Goal: Task Accomplishment & Management: Manage account settings

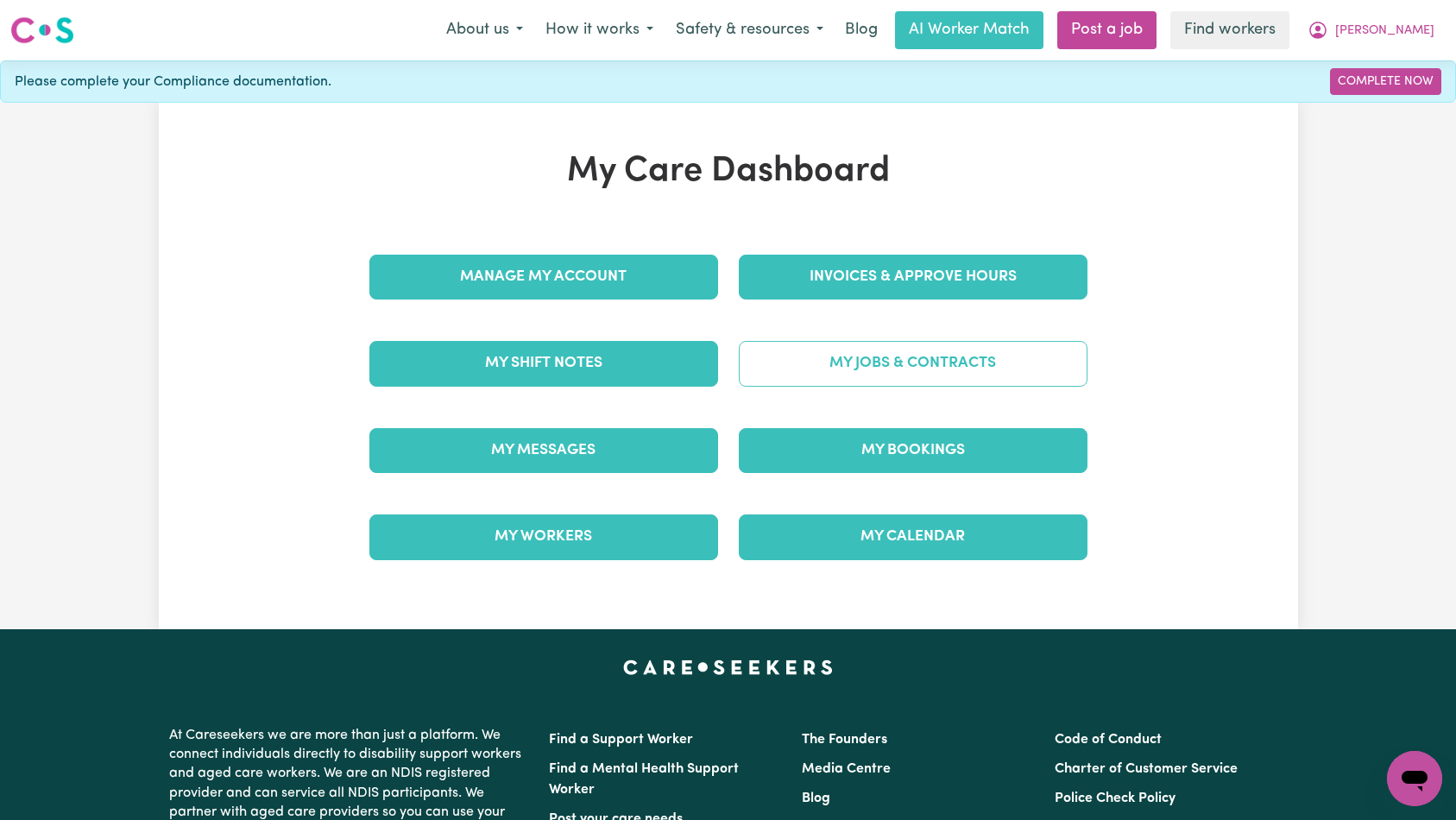
click at [846, 378] on link "My Jobs & Contracts" at bounding box center [913, 363] width 348 height 45
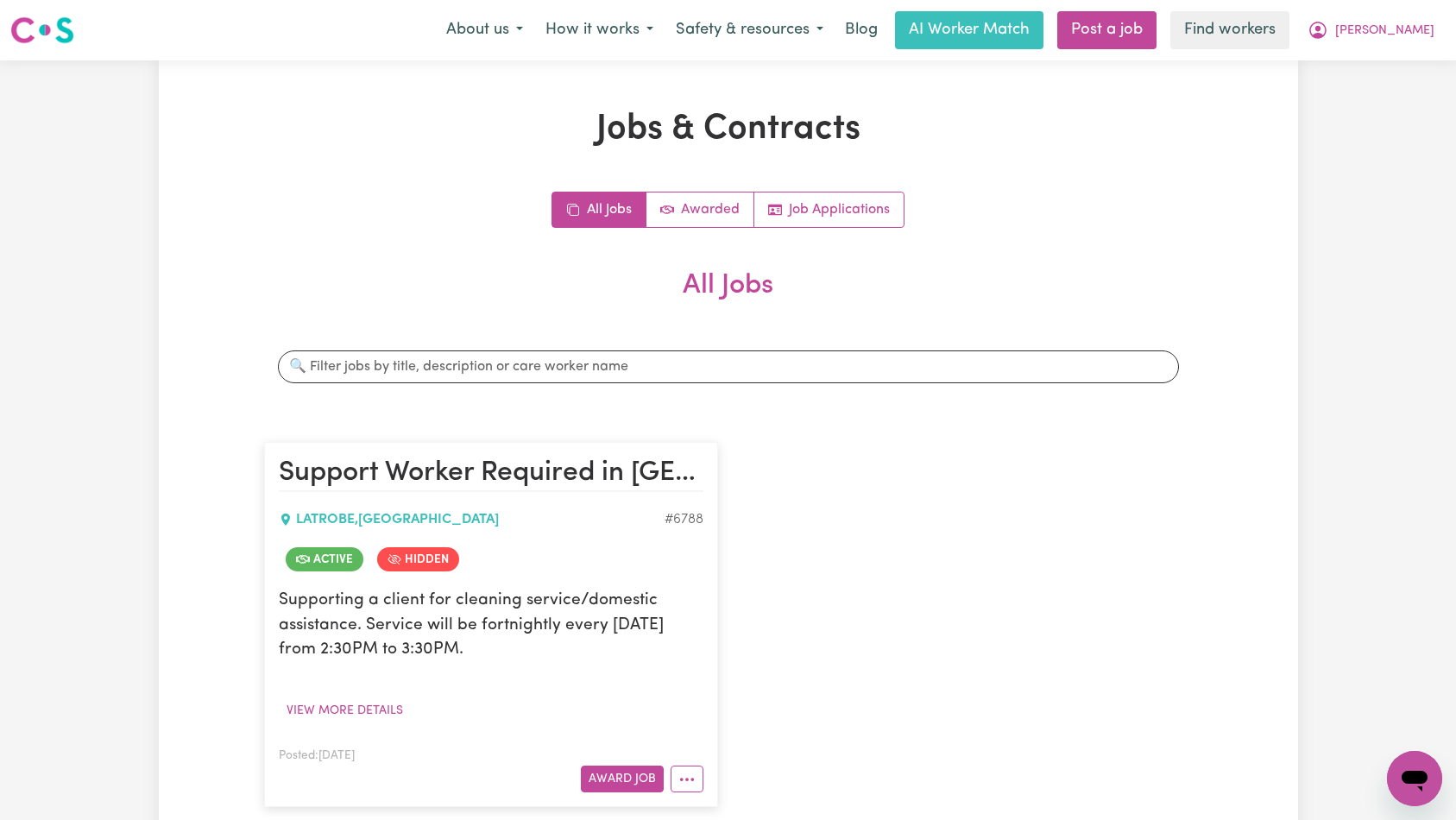
scroll to position [200, 0]
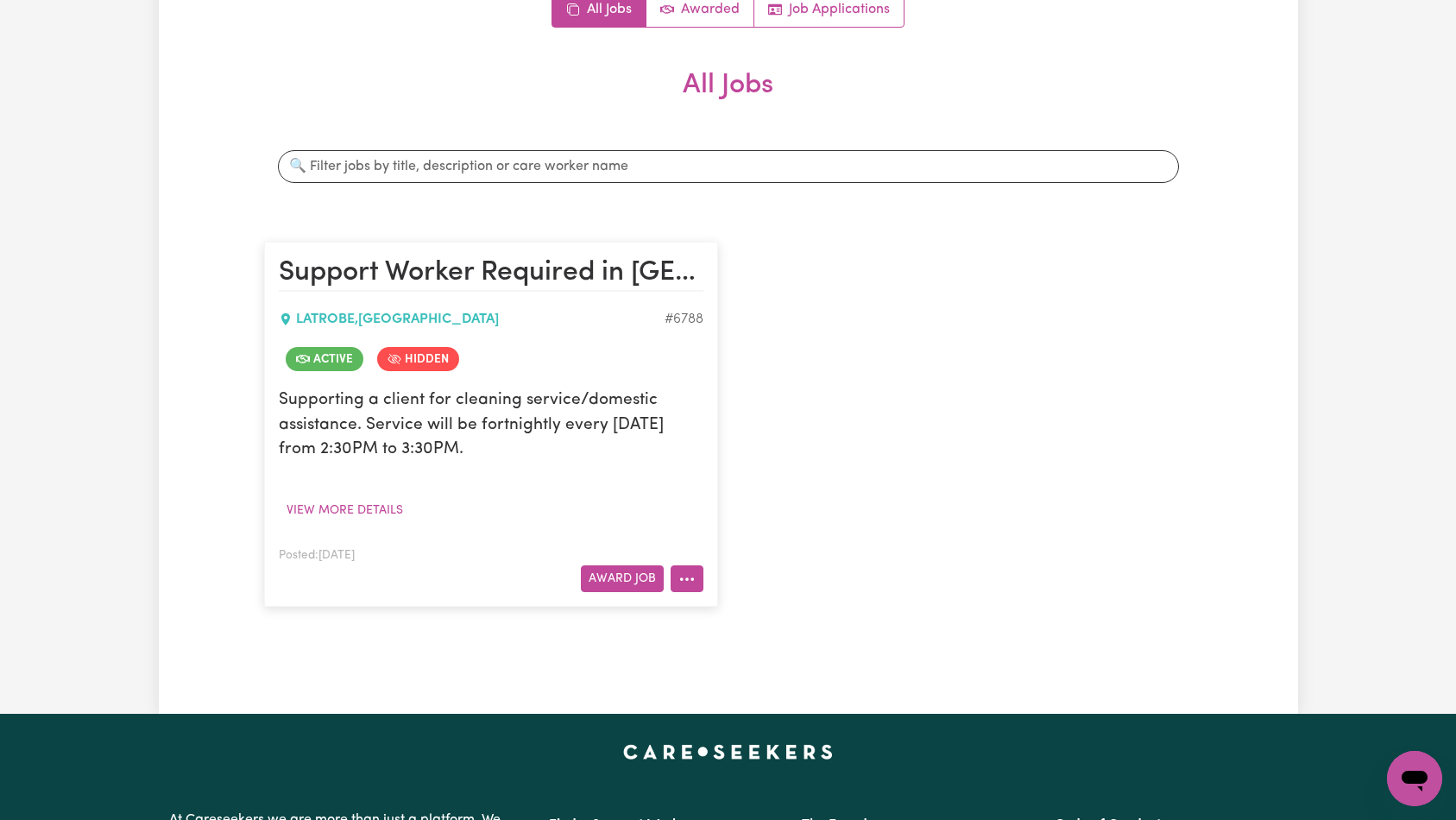
click at [685, 587] on icon "More options" at bounding box center [687, 579] width 17 height 17
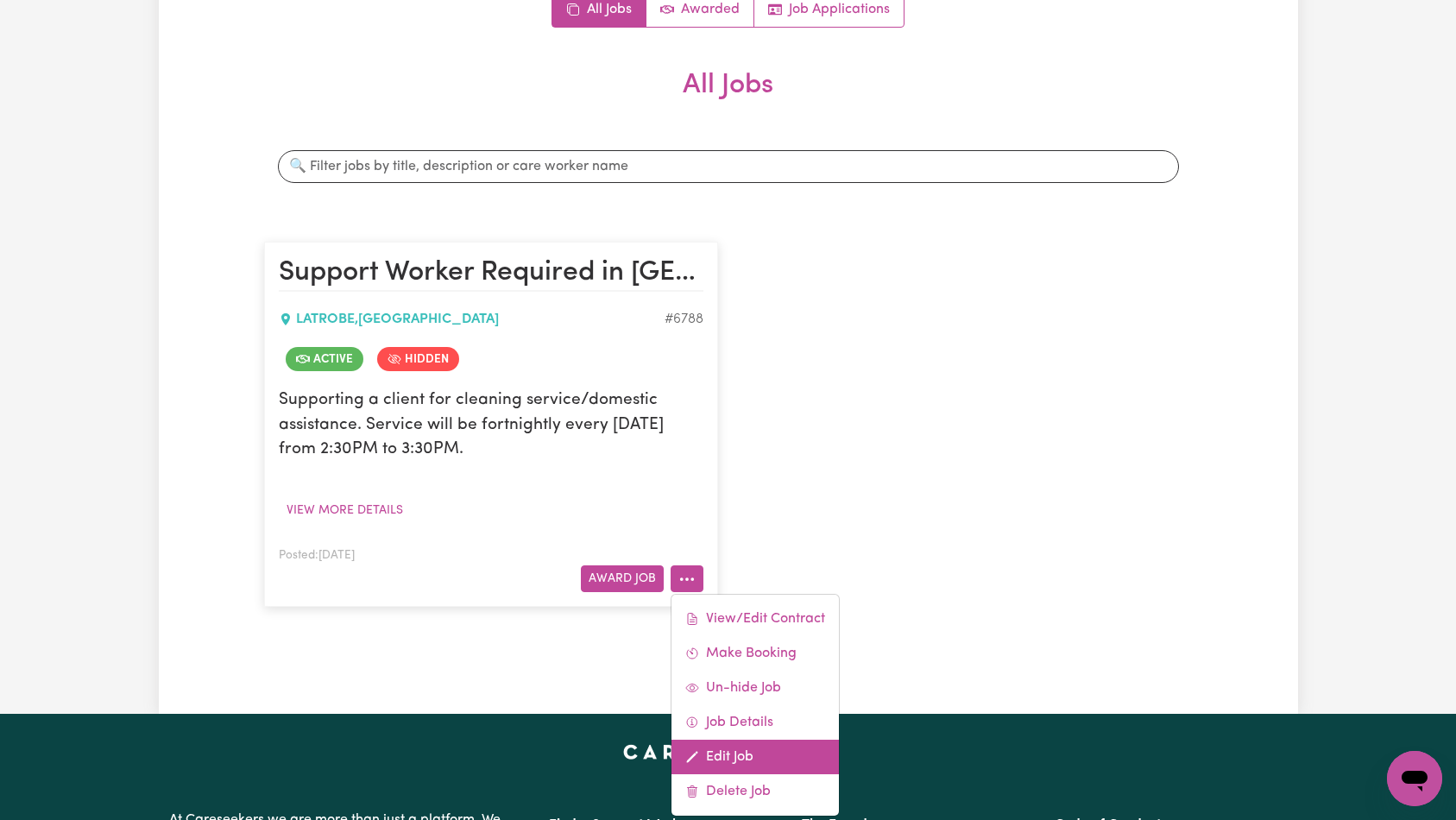
click at [754, 760] on link "Edit Job" at bounding box center [755, 757] width 167 height 35
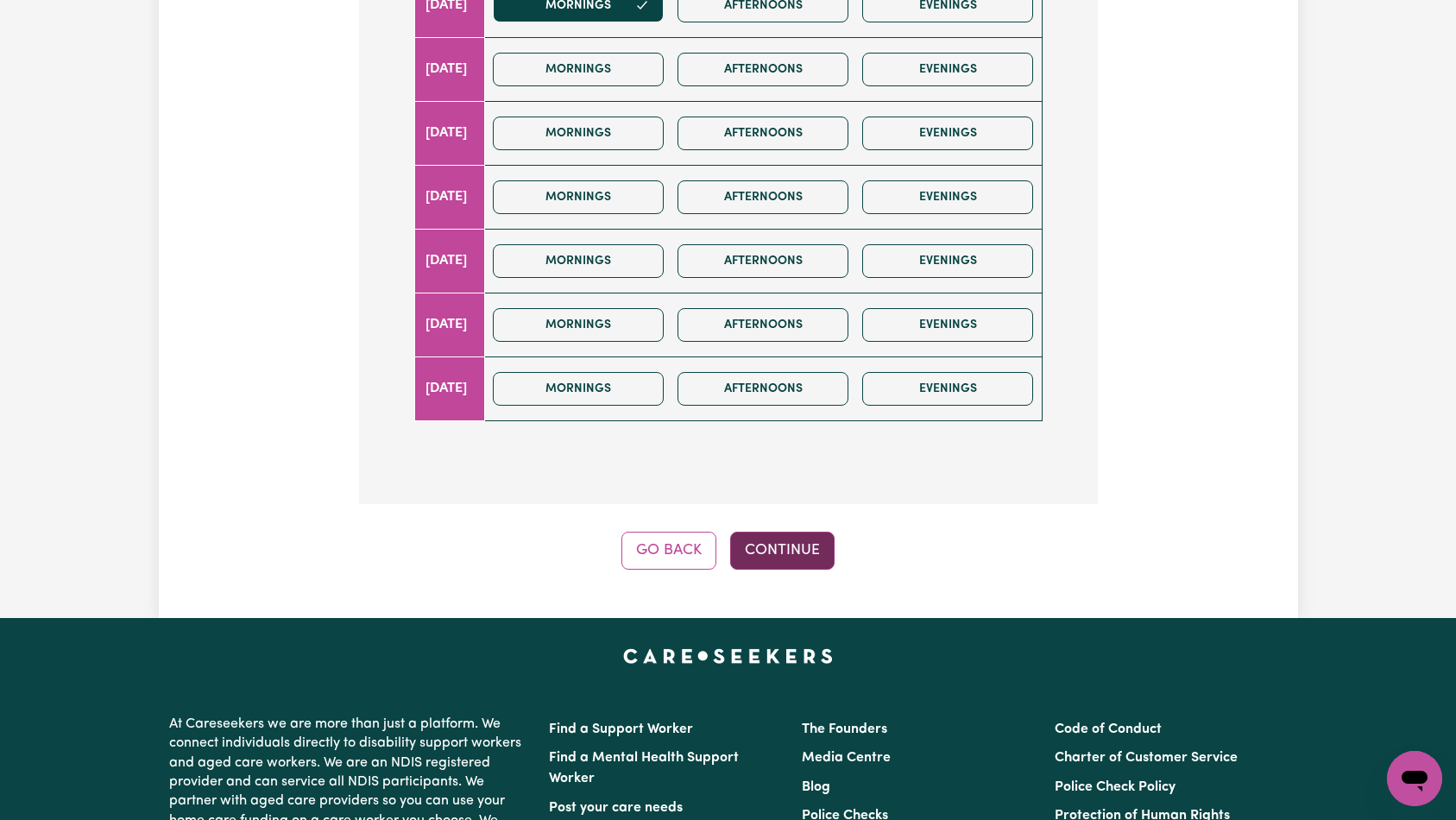
click at [821, 531] on button "Continue" at bounding box center [782, 550] width 104 height 38
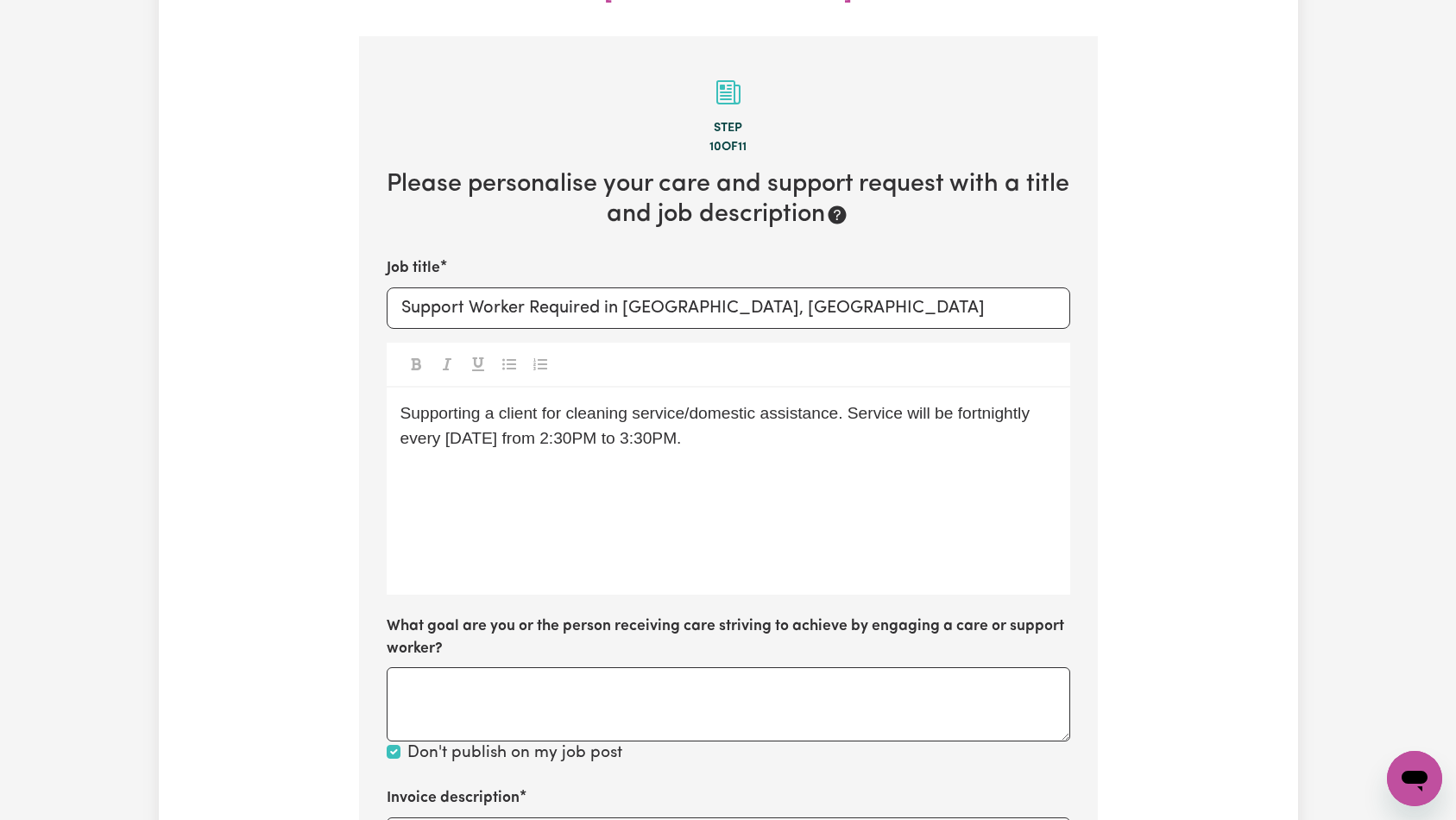
scroll to position [530, 0]
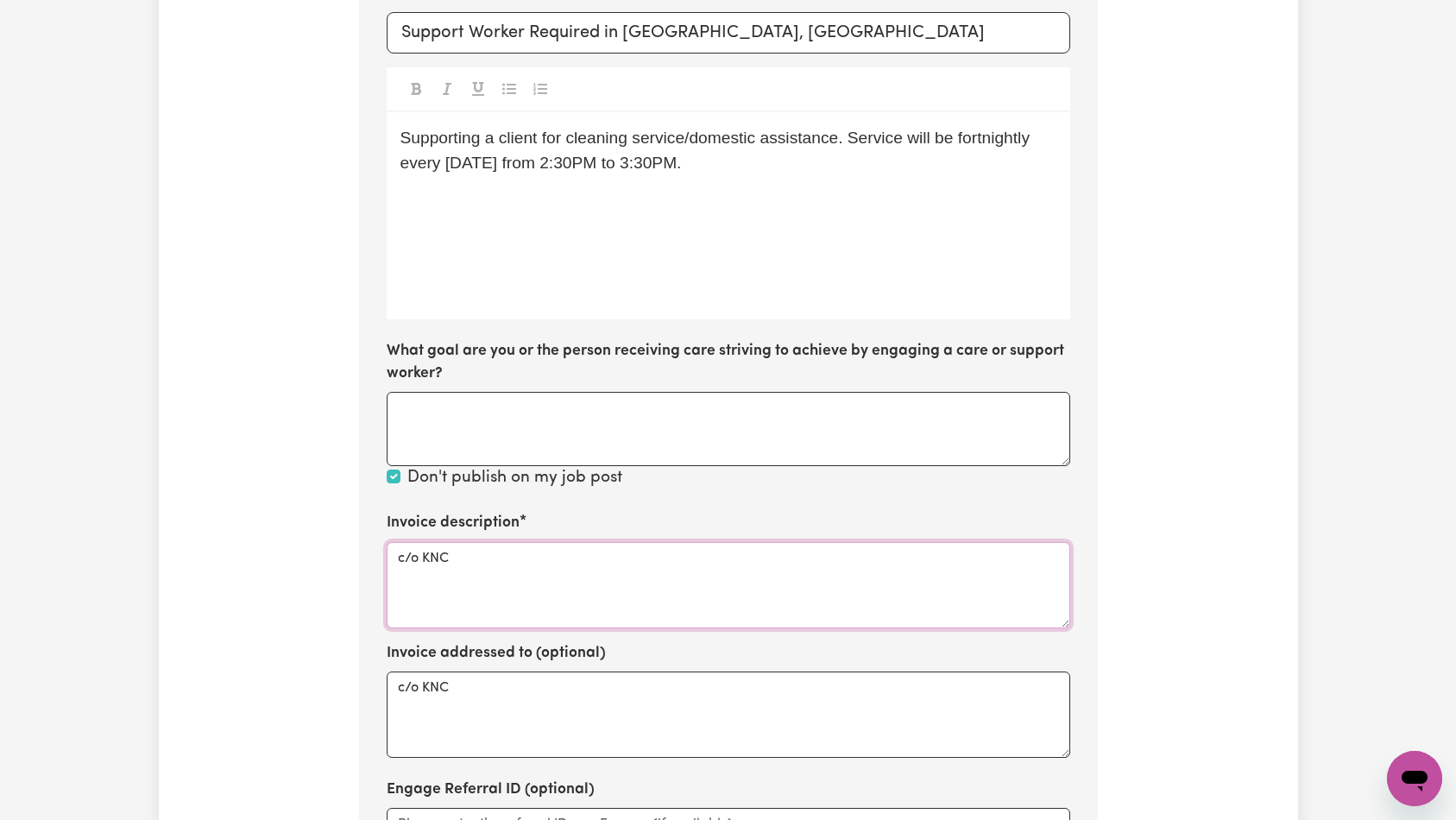
click at [723, 542] on textarea "c/o KNC" at bounding box center [728, 585] width 684 height 87
paste textarea "Domestic support and Social Support"
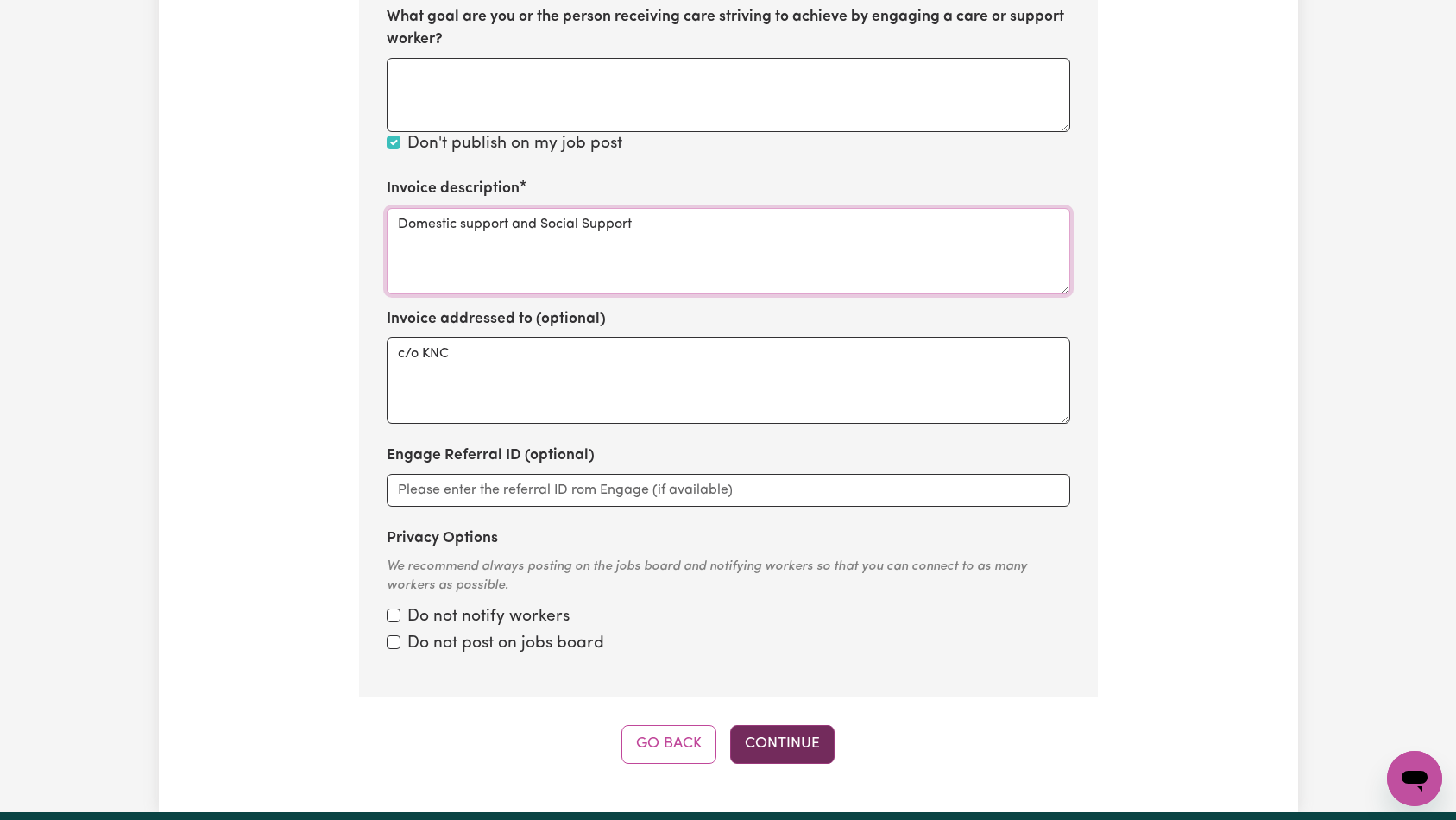
type textarea "Domestic support and Social Support"
click at [780, 725] on button "Continue" at bounding box center [782, 744] width 104 height 38
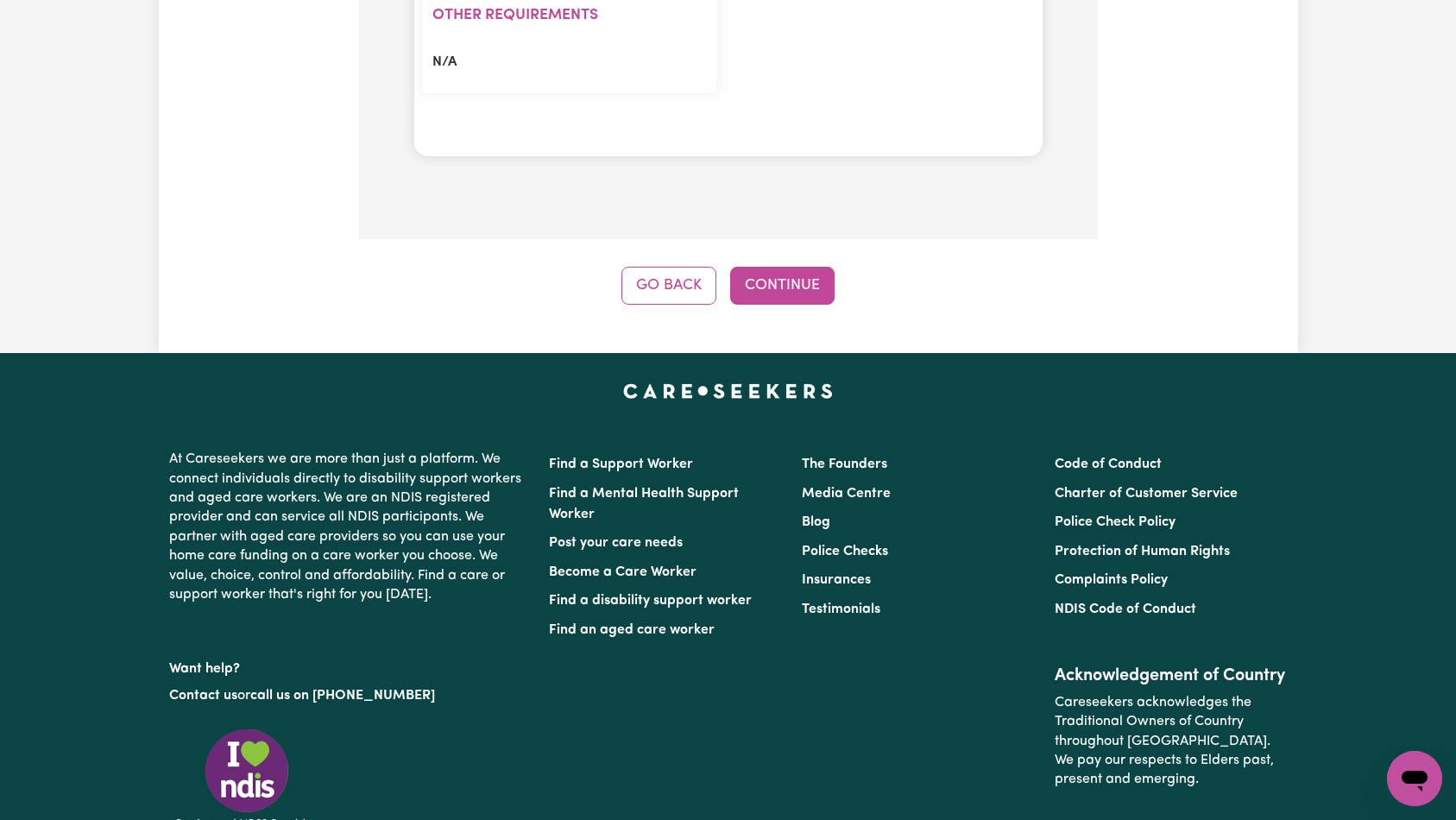
scroll to position [1753, 0]
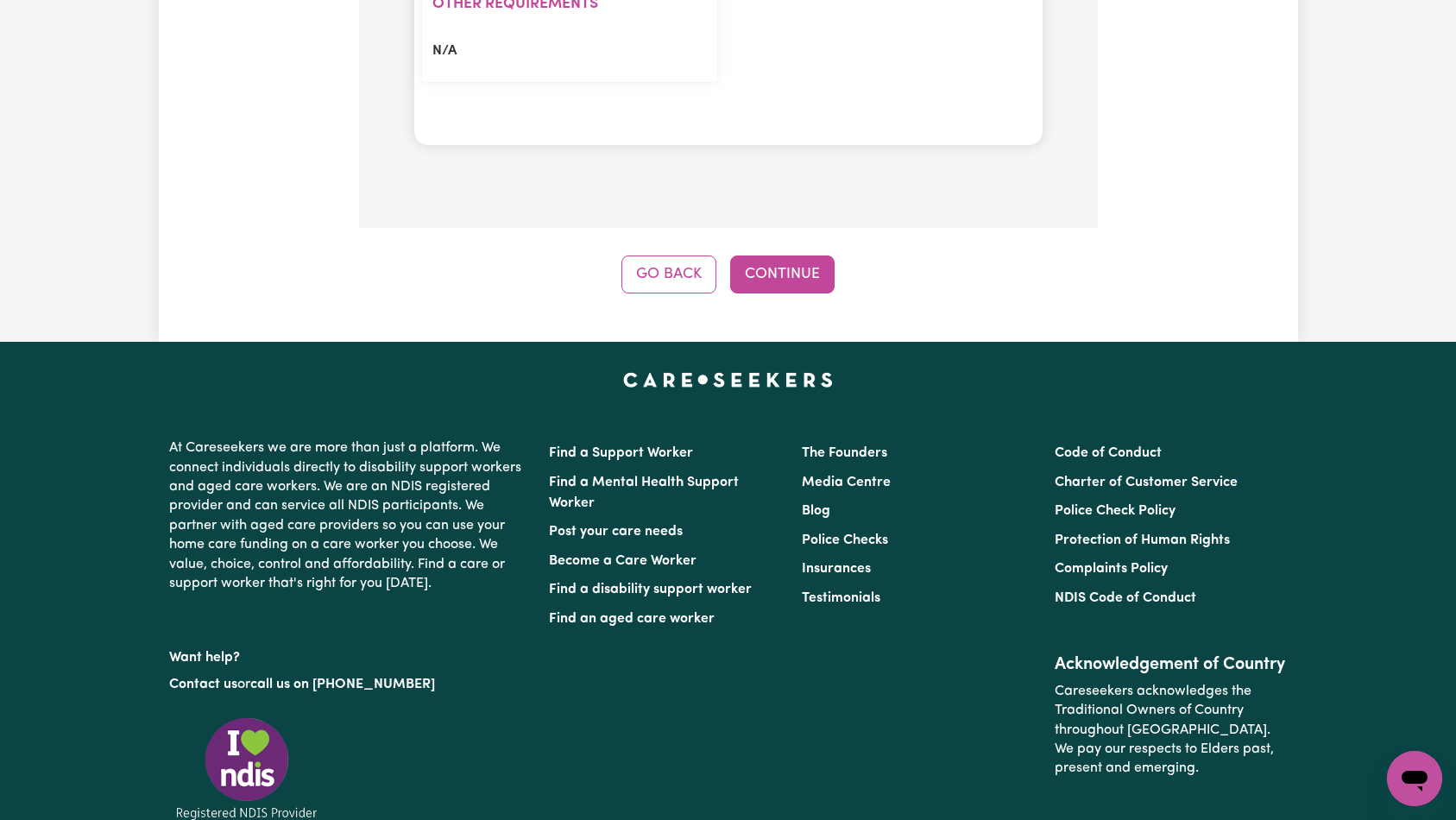
click at [799, 256] on button "Continue" at bounding box center [782, 275] width 104 height 38
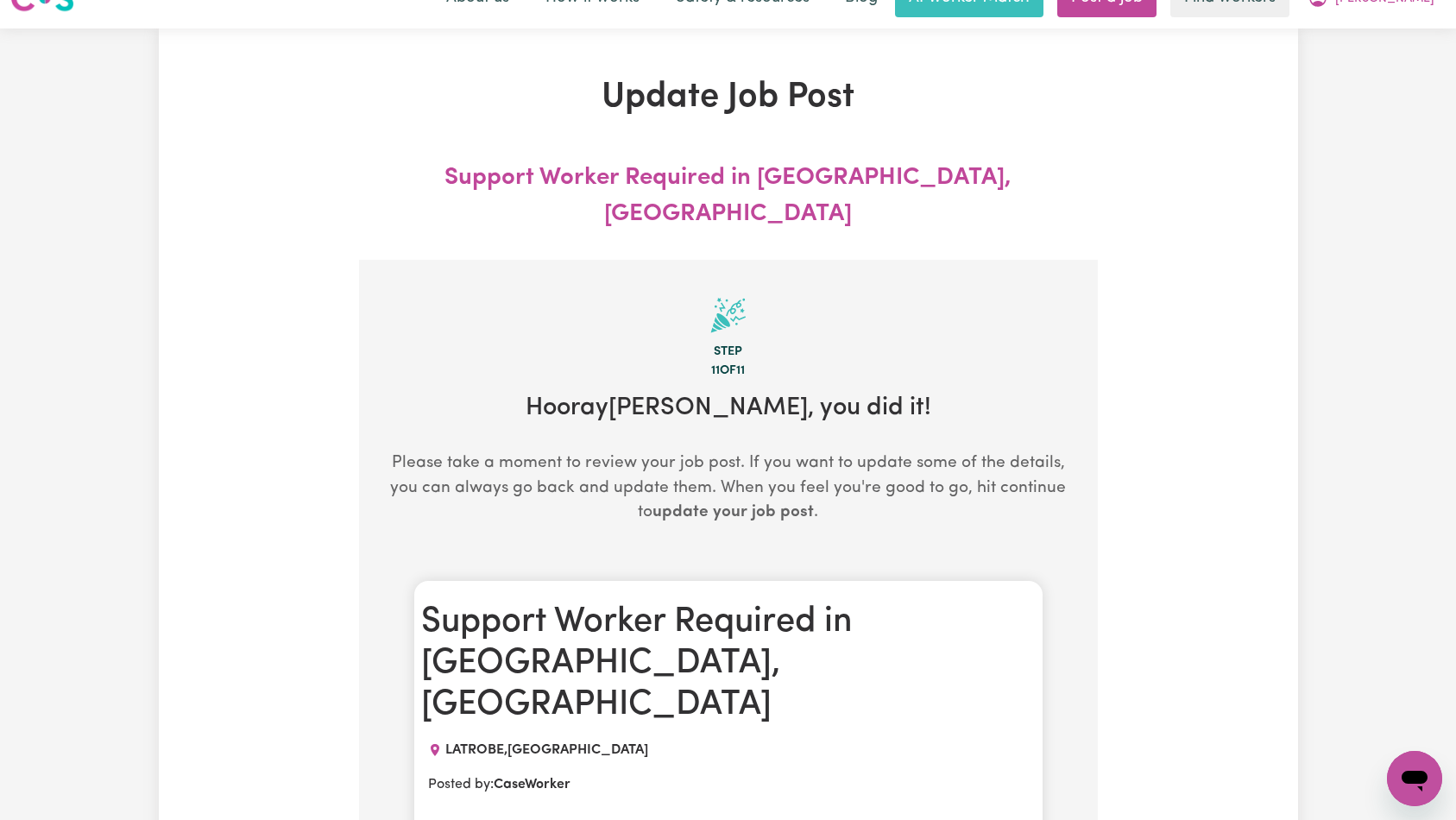
scroll to position [0, 0]
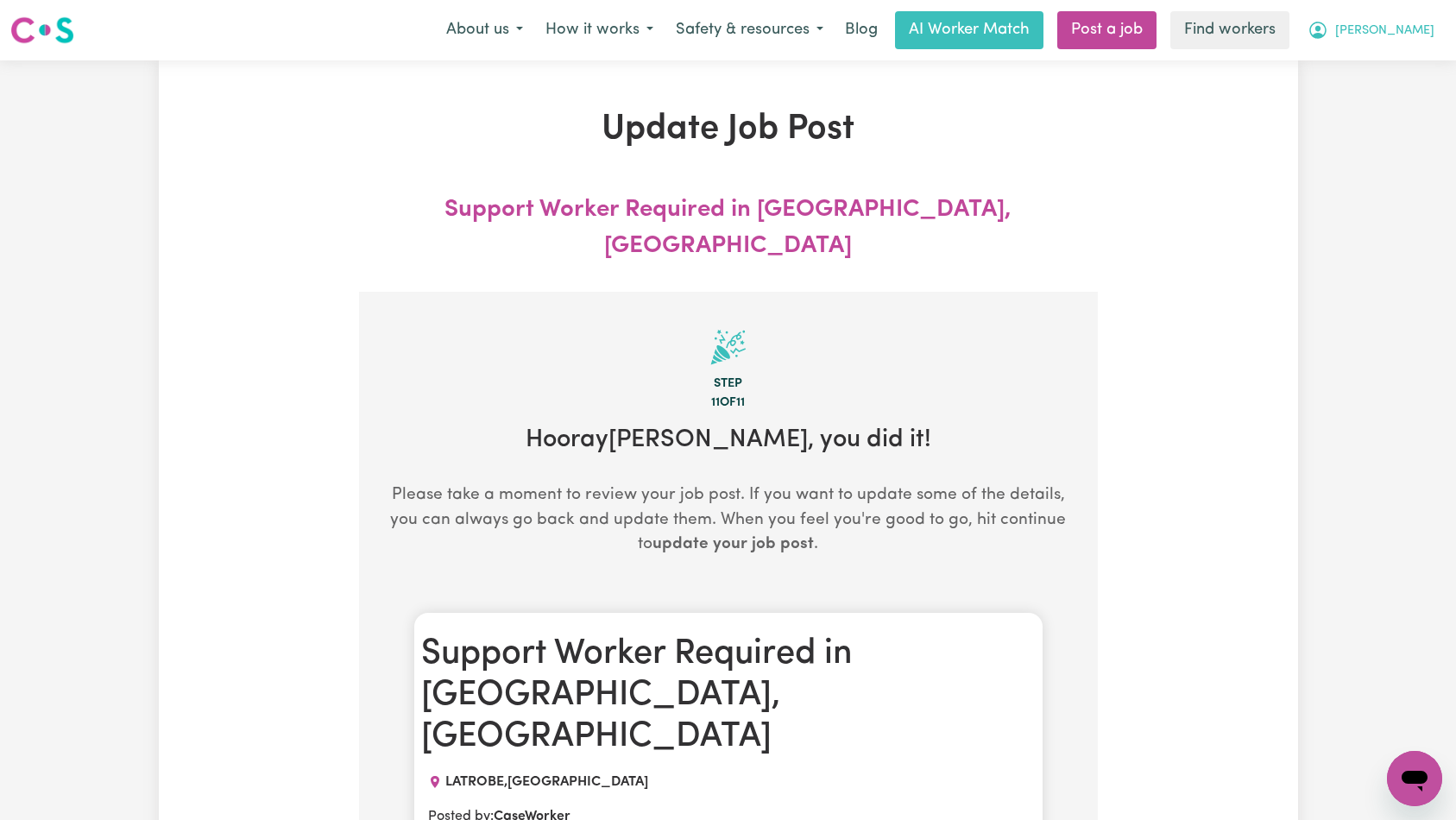
click at [1415, 42] on button "[PERSON_NAME]" at bounding box center [1370, 30] width 149 height 36
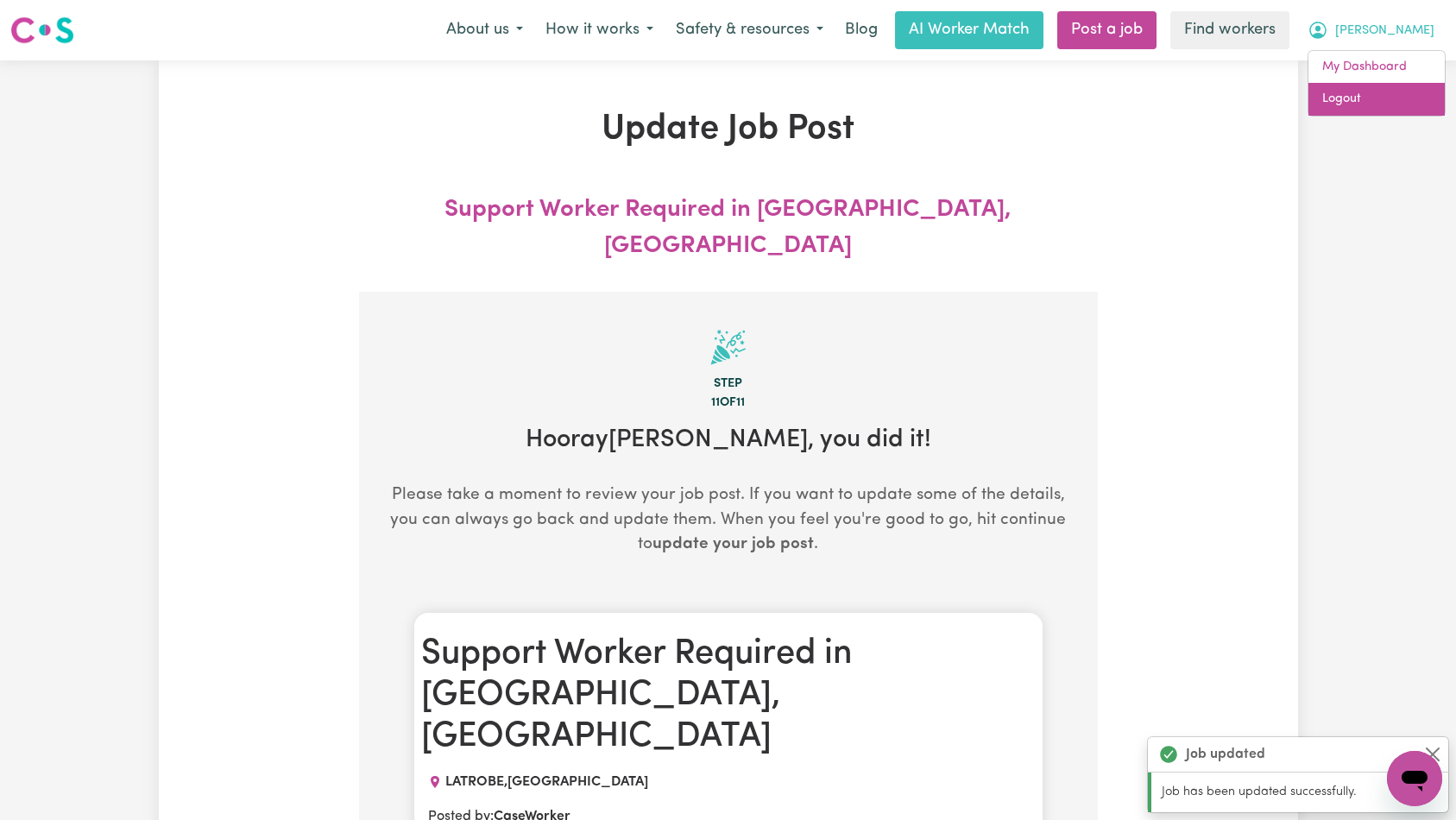
click at [1396, 96] on link "Logout" at bounding box center [1375, 100] width 136 height 33
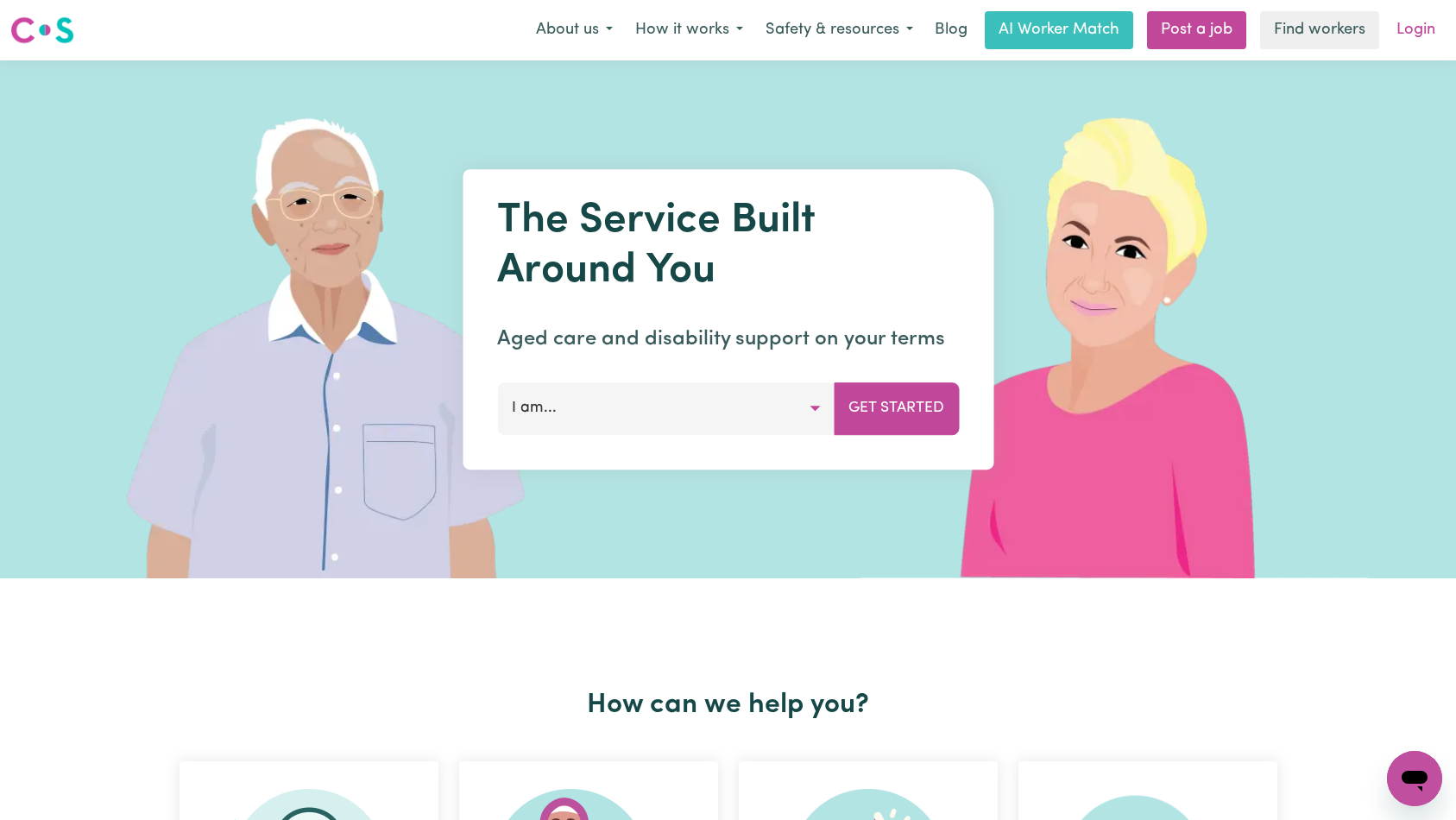
click at [1415, 34] on link "Login" at bounding box center [1415, 30] width 60 height 38
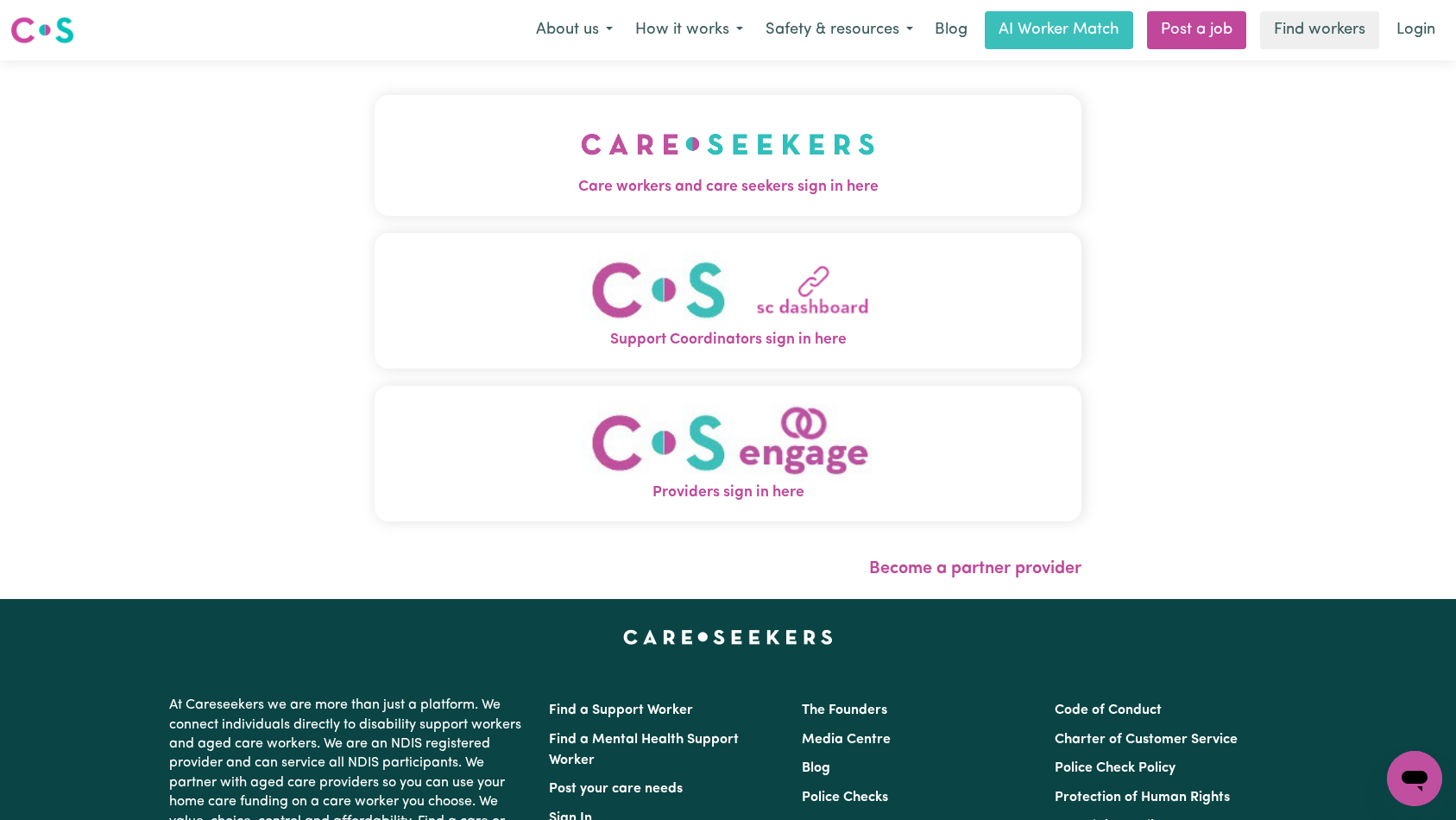
click at [528, 133] on button "Care workers and care seekers sign in here" at bounding box center [728, 155] width 707 height 120
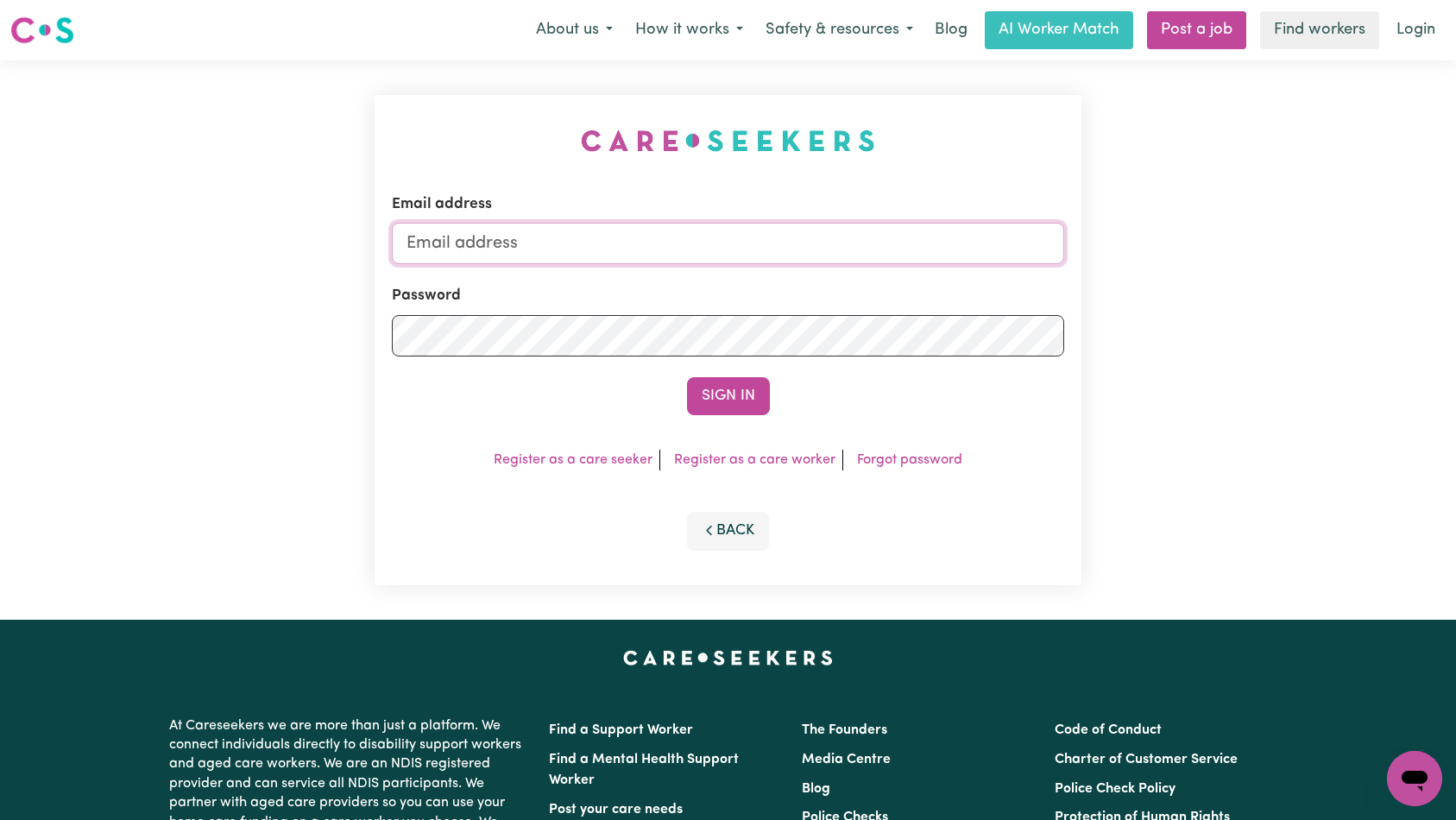
click at [731, 238] on input "Email address" at bounding box center [728, 244] width 673 height 42
type input "[EMAIL_ADDRESS][DOMAIN_NAME]"
click at [707, 385] on button "Sign In" at bounding box center [729, 396] width 83 height 38
